Goal: Task Accomplishment & Management: Manage account settings

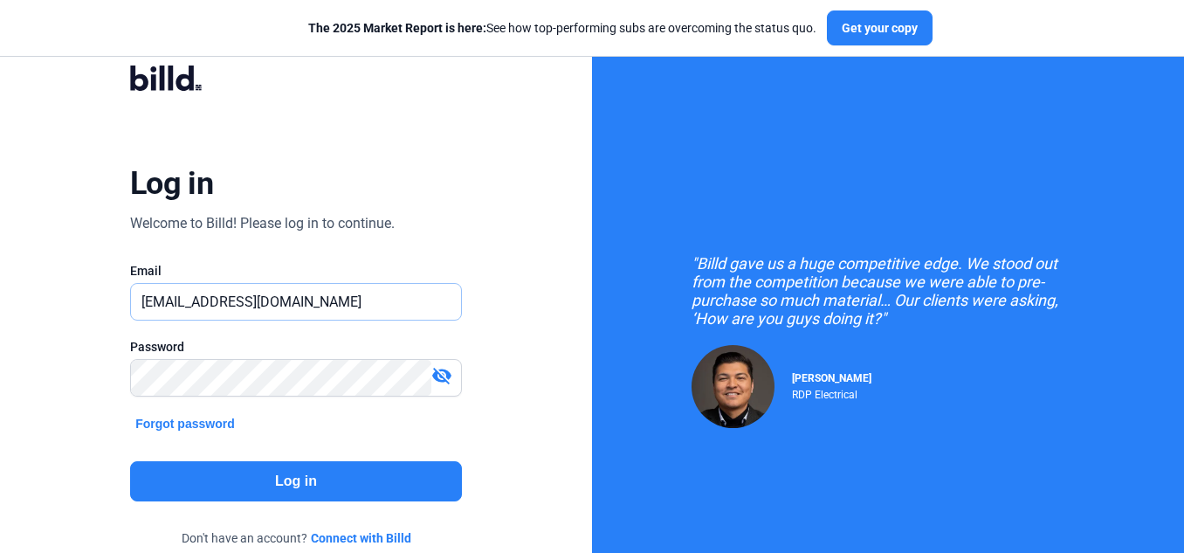
drag, startPoint x: 295, startPoint y: 302, endPoint x: 107, endPoint y: 300, distance: 188.6
click at [107, 300] on div "Log in Welcome to Billd! Please log in to continue. Email [EMAIL_ADDRESS][DOMAI…" at bounding box center [296, 317] width 426 height 553
paste input "[DOMAIN_NAME][EMAIL_ADDRESS]"
type input "[DOMAIN_NAME][EMAIL_ADDRESS][DOMAIN_NAME]"
click at [67, 334] on div "Log in Welcome to Billd! Please log in to continue. Email [DOMAIN_NAME][EMAIL_A…" at bounding box center [296, 318] width 592 height 636
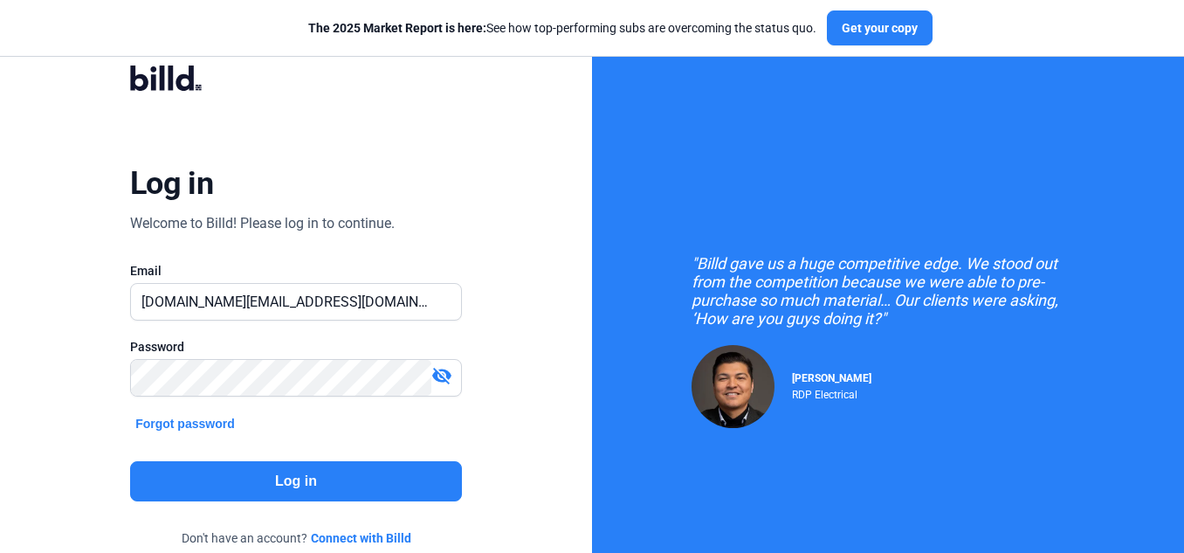
click at [257, 480] on button "Log in" at bounding box center [296, 481] width 332 height 40
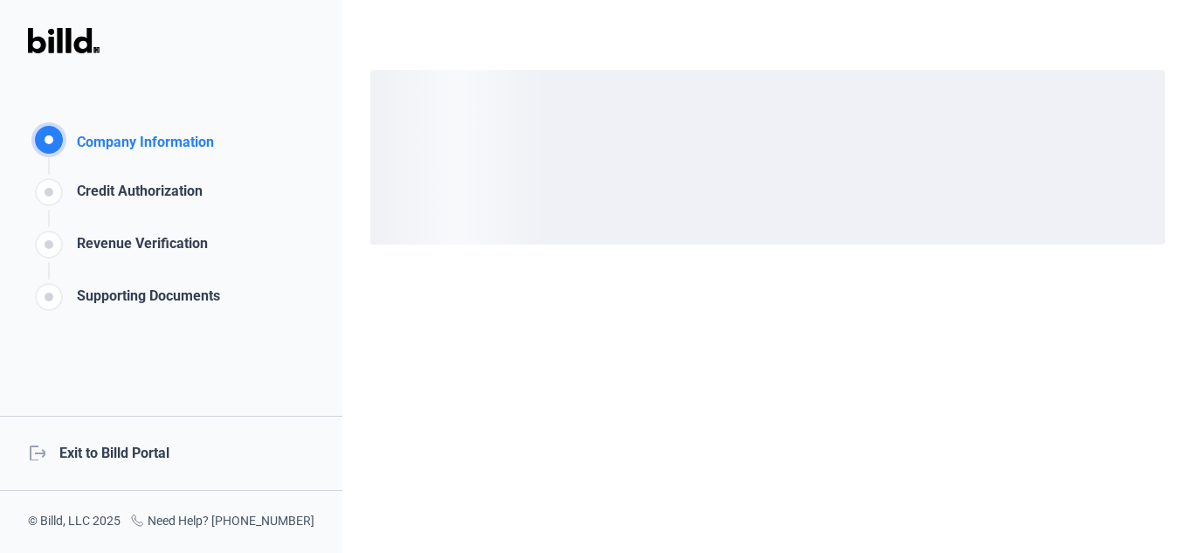
click at [148, 454] on div "logout Exit to Billd Portal" at bounding box center [171, 453] width 342 height 75
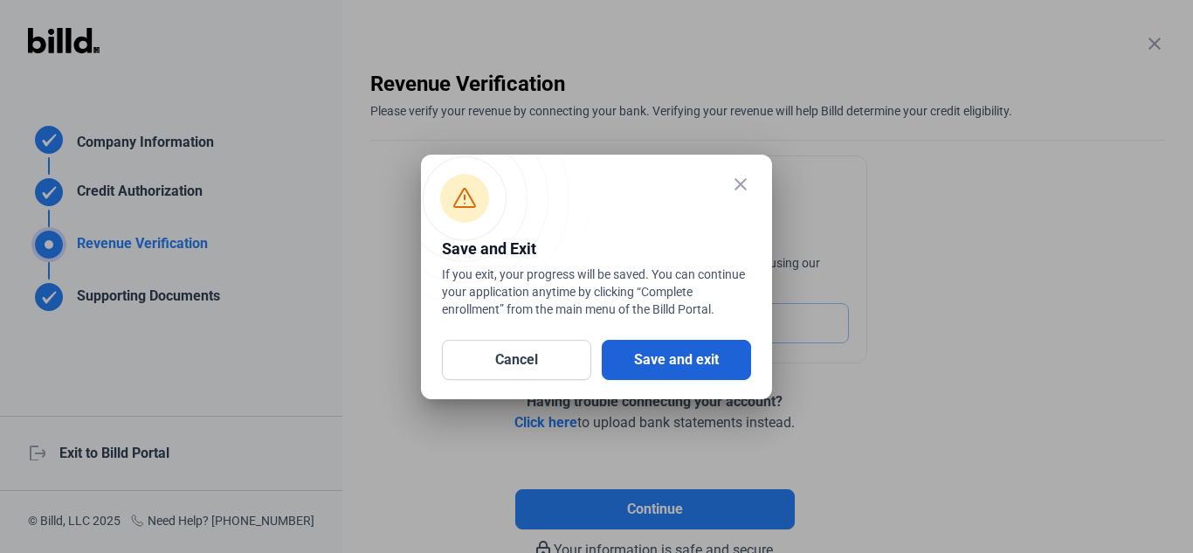
click at [671, 366] on button "Save and exit" at bounding box center [676, 360] width 149 height 40
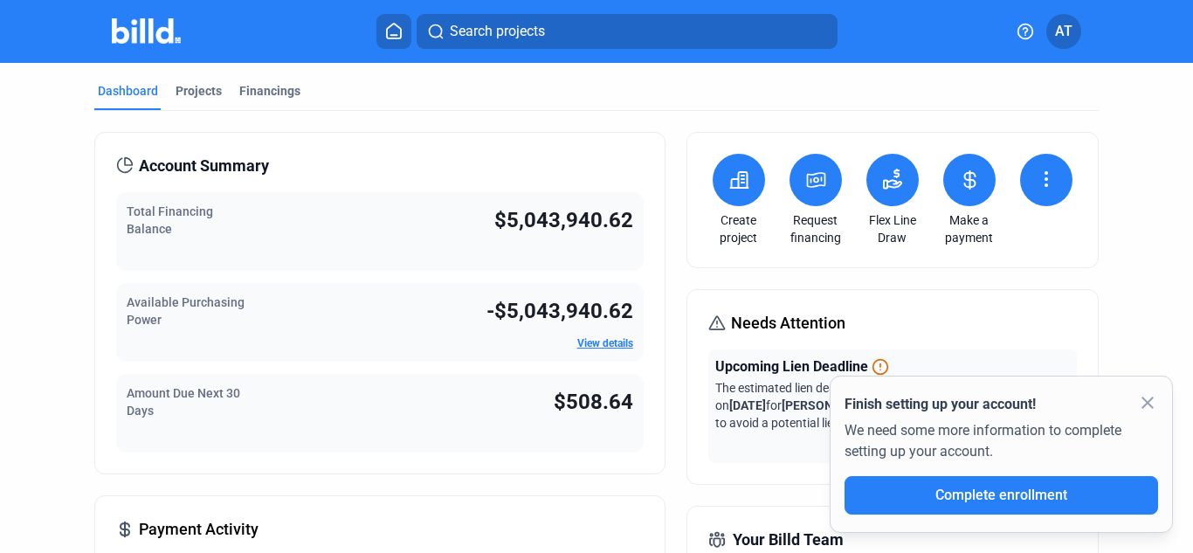
click at [1147, 399] on mat-icon "close" at bounding box center [1147, 402] width 21 height 21
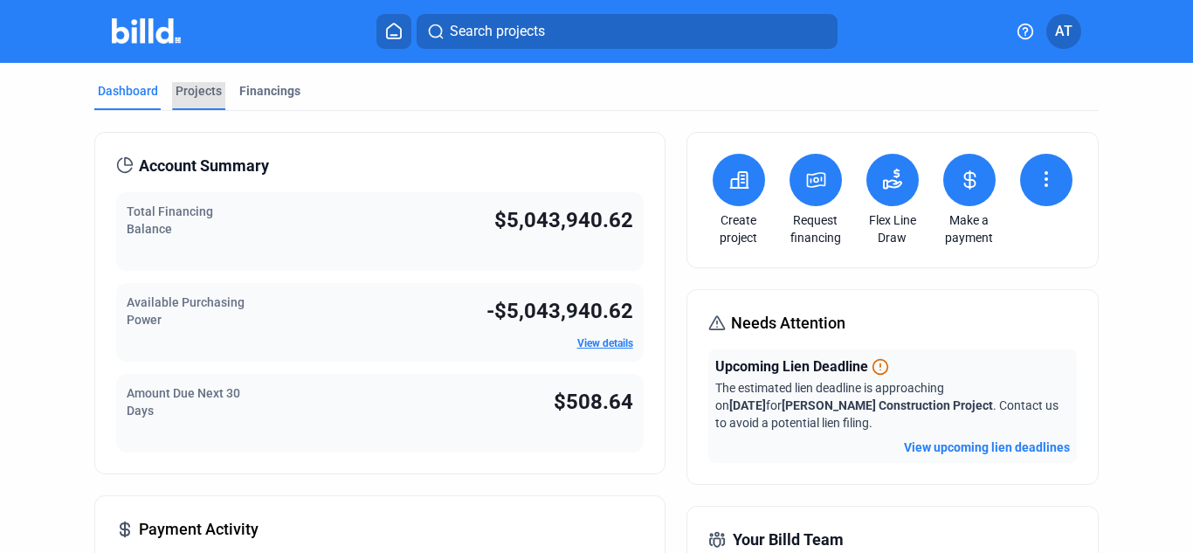
click at [210, 82] on div "Projects" at bounding box center [199, 90] width 46 height 17
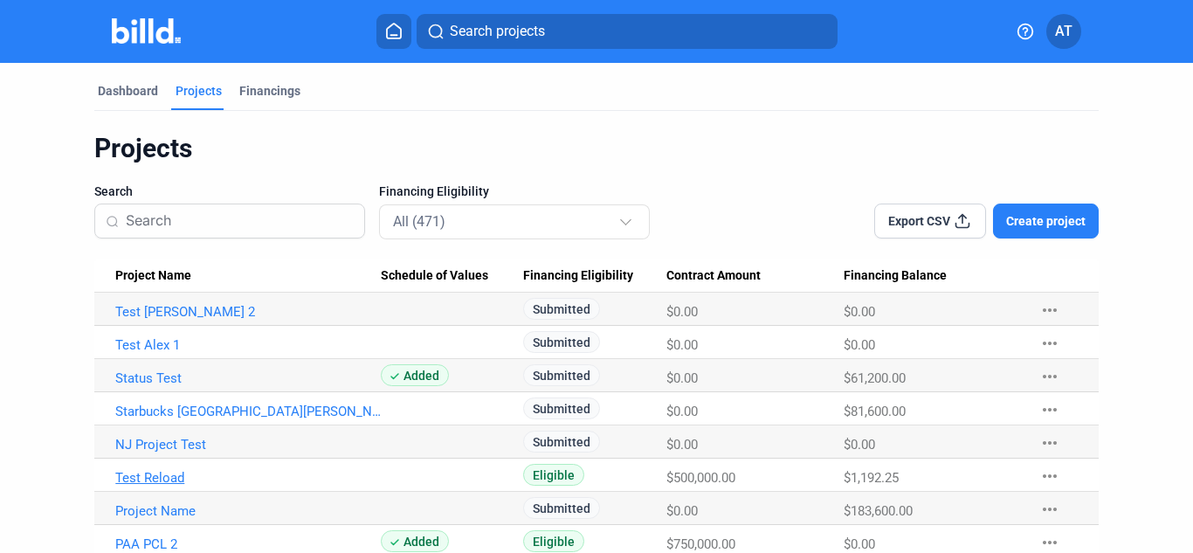
click at [165, 472] on link "Test Reload" at bounding box center [247, 478] width 265 height 16
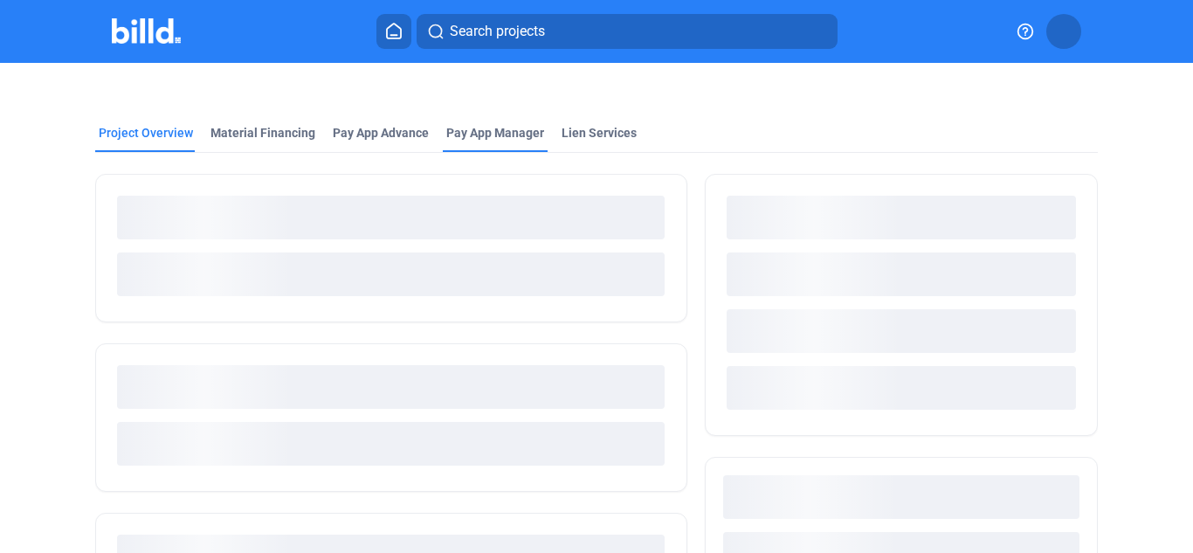
click at [472, 133] on span "Pay App Manager" at bounding box center [495, 132] width 98 height 17
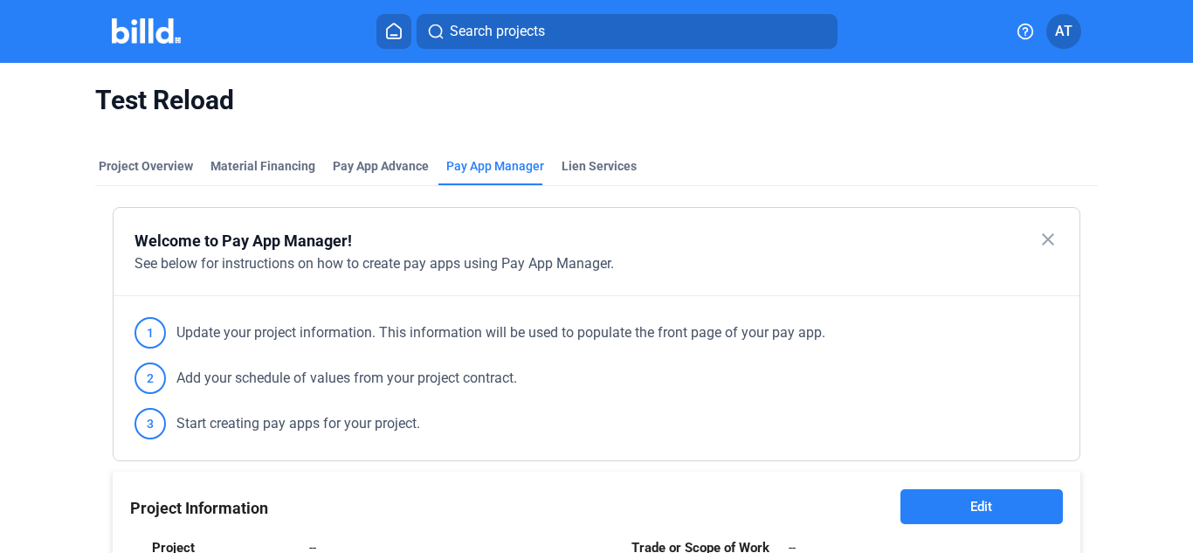
scroll to position [262, 0]
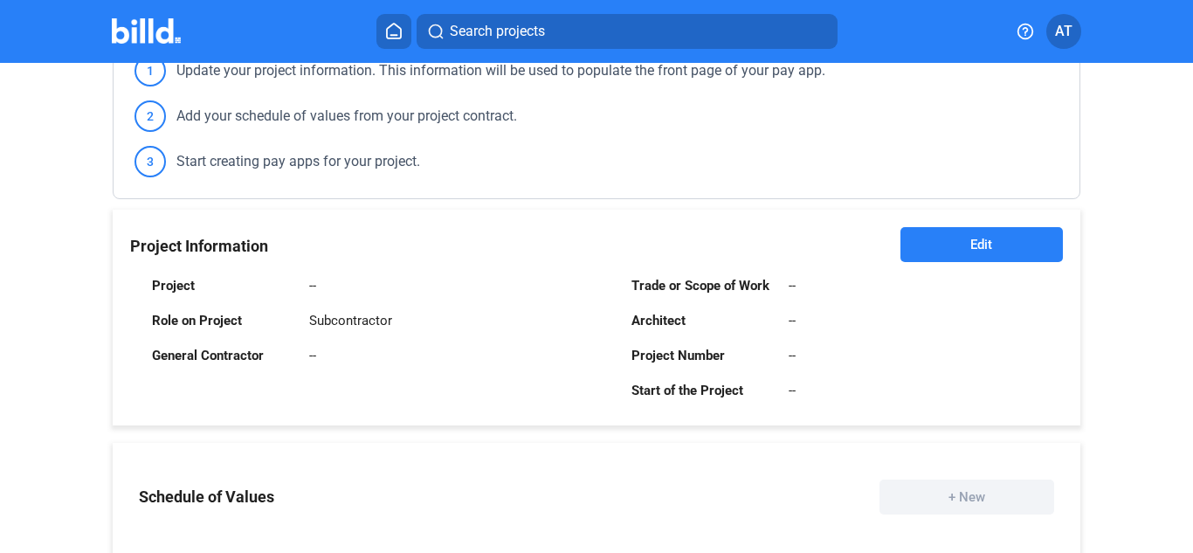
click at [949, 248] on button "Edit" at bounding box center [981, 244] width 162 height 35
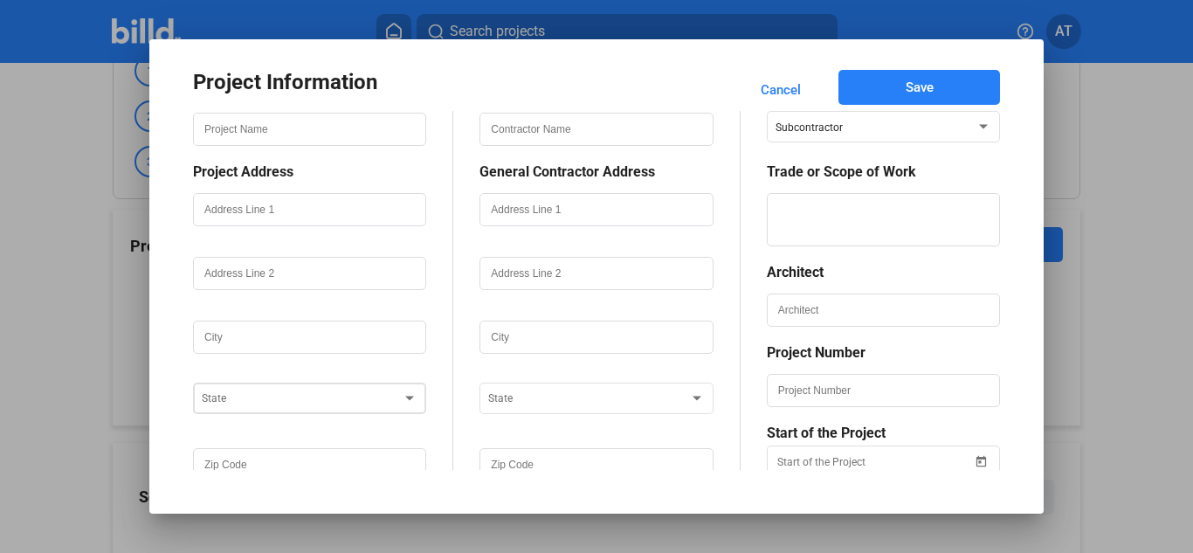
scroll to position [83, 0]
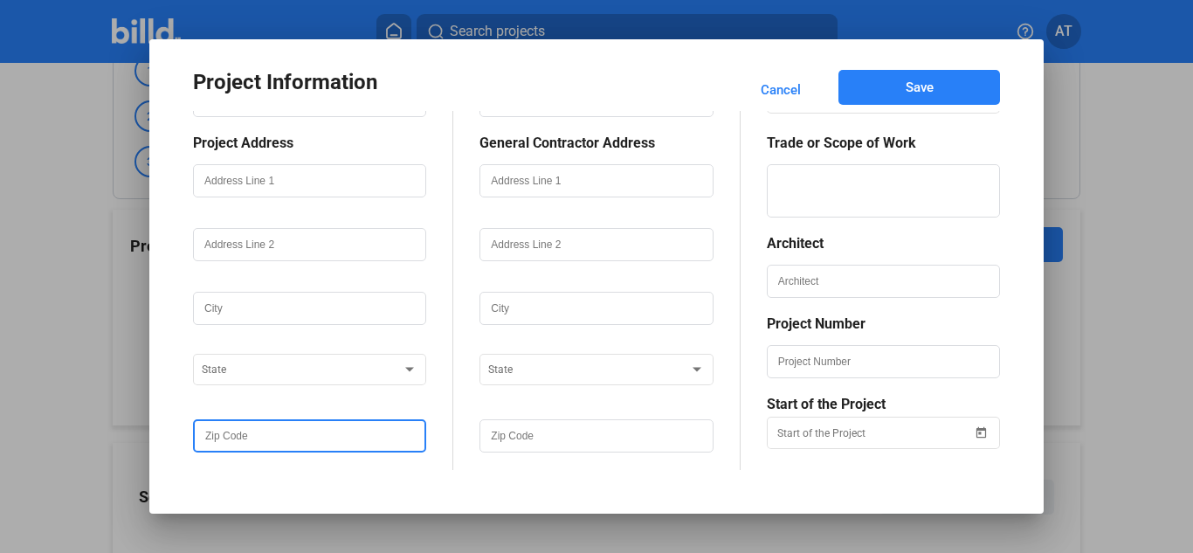
click at [253, 440] on input "text" at bounding box center [310, 436] width 230 height 30
type input "1234567789009765443211234566"
